Goal: Transaction & Acquisition: Purchase product/service

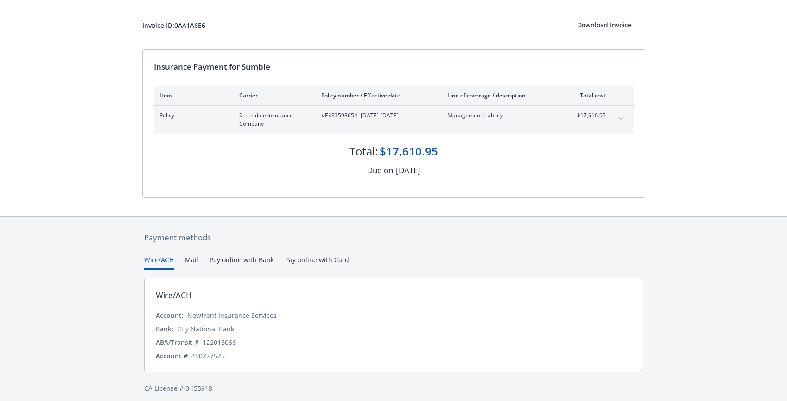
scroll to position [54, 0]
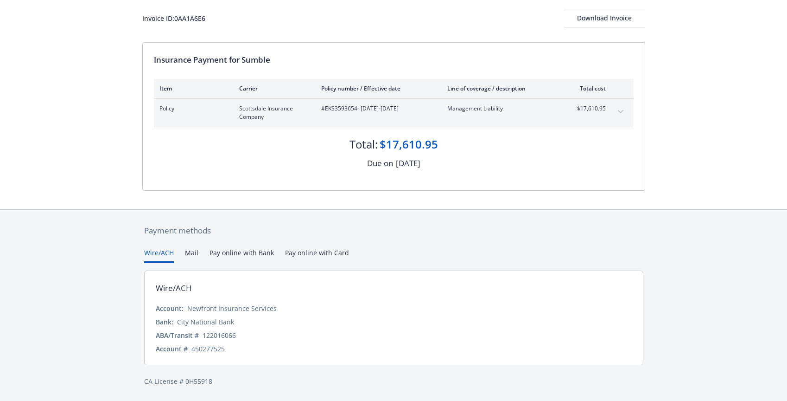
click at [256, 252] on button "Pay online with Bank" at bounding box center [242, 255] width 64 height 15
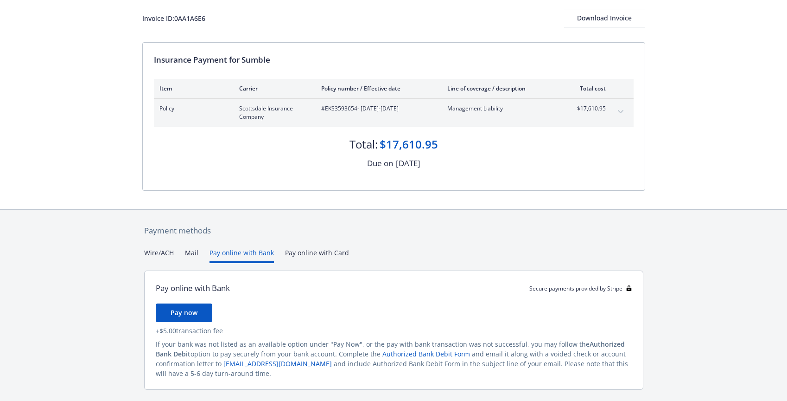
click at [164, 248] on button "Wire/ACH" at bounding box center [159, 255] width 30 height 15
